Goal: Task Accomplishment & Management: Manage account settings

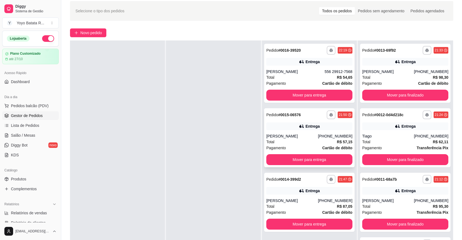
scroll to position [30, 0]
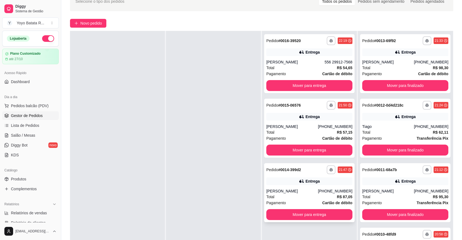
click at [293, 189] on div "[PERSON_NAME]" at bounding box center [292, 190] width 52 height 5
click at [267, 125] on div "[PERSON_NAME]" at bounding box center [292, 126] width 52 height 5
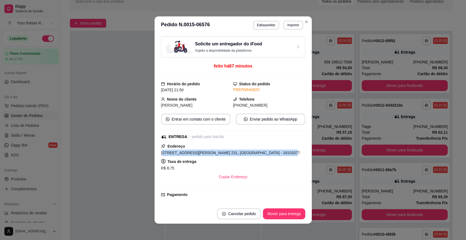
drag, startPoint x: 170, startPoint y: 154, endPoint x: 252, endPoint y: 160, distance: 82.5
click at [268, 153] on div "[STREET_ADDRESS][PERSON_NAME] 231, [GEOGRAPHIC_DATA] - 18103377" at bounding box center [233, 152] width 144 height 7
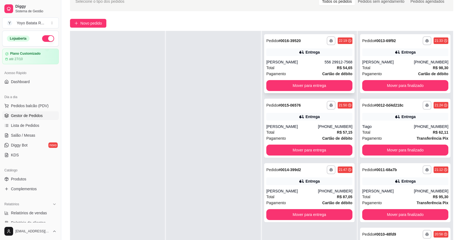
click at [281, 64] on div "[PERSON_NAME]" at bounding box center [295, 61] width 58 height 5
click at [309, 213] on button "Mover para entrega" at bounding box center [309, 214] width 86 height 11
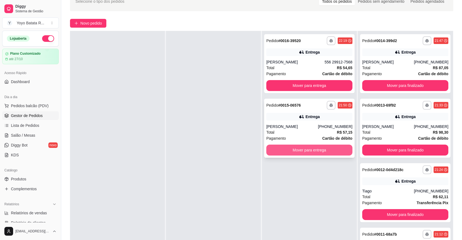
click at [313, 154] on button "Mover para entrega" at bounding box center [309, 150] width 86 height 11
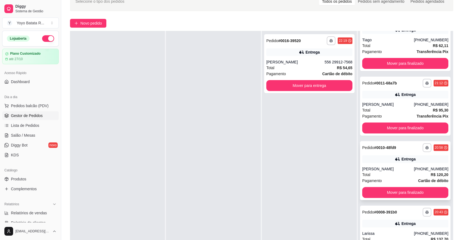
scroll to position [217, 0]
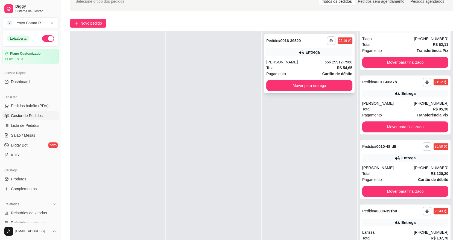
click at [347, 88] on button "Mover para entrega" at bounding box center [309, 85] width 86 height 11
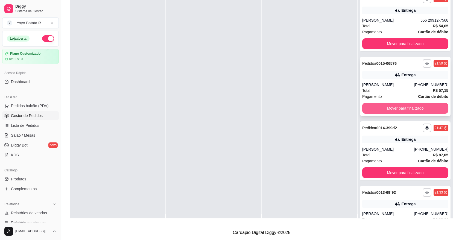
scroll to position [0, 0]
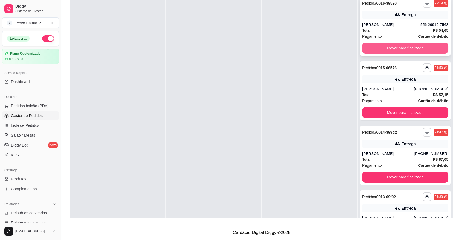
click at [400, 48] on button "Mover para finalizado" at bounding box center [405, 48] width 86 height 11
click at [401, 48] on button "Mover para finalizado" at bounding box center [405, 48] width 86 height 11
click at [402, 48] on button "Mover para finalizado" at bounding box center [405, 48] width 86 height 11
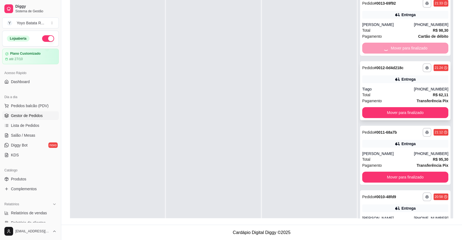
click at [403, 107] on button "Mover para finalizado" at bounding box center [405, 112] width 86 height 11
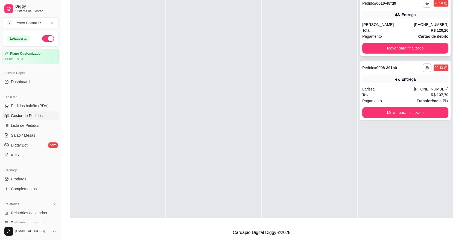
click at [404, 48] on button "Mover para finalizado" at bounding box center [405, 48] width 86 height 11
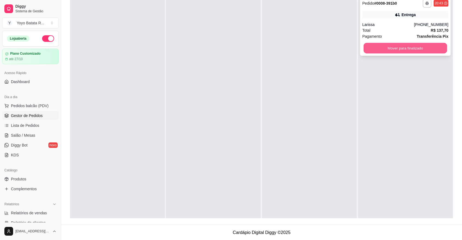
click at [405, 49] on button "Mover para finalizado" at bounding box center [405, 48] width 84 height 11
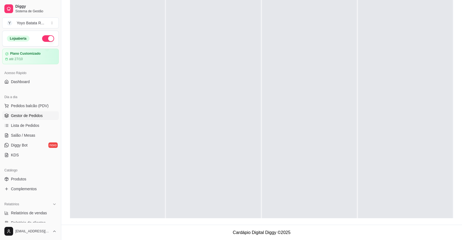
click at [42, 40] on button "button" at bounding box center [48, 38] width 12 height 7
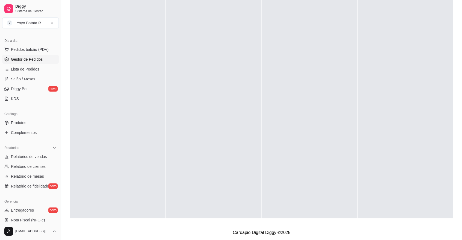
scroll to position [121, 0]
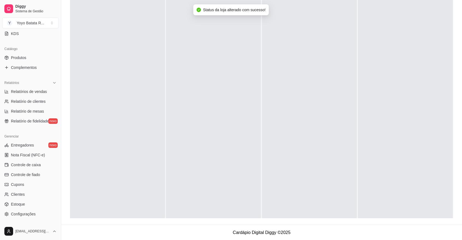
click at [42, 209] on ul "Entregadores novo Nota Fiscal (NFC-e) Controle de caixa Controle de fiado Cupon…" at bounding box center [30, 180] width 57 height 78
click at [51, 212] on link "Configurações" at bounding box center [30, 214] width 57 height 9
